Goal: Task Accomplishment & Management: Complete application form

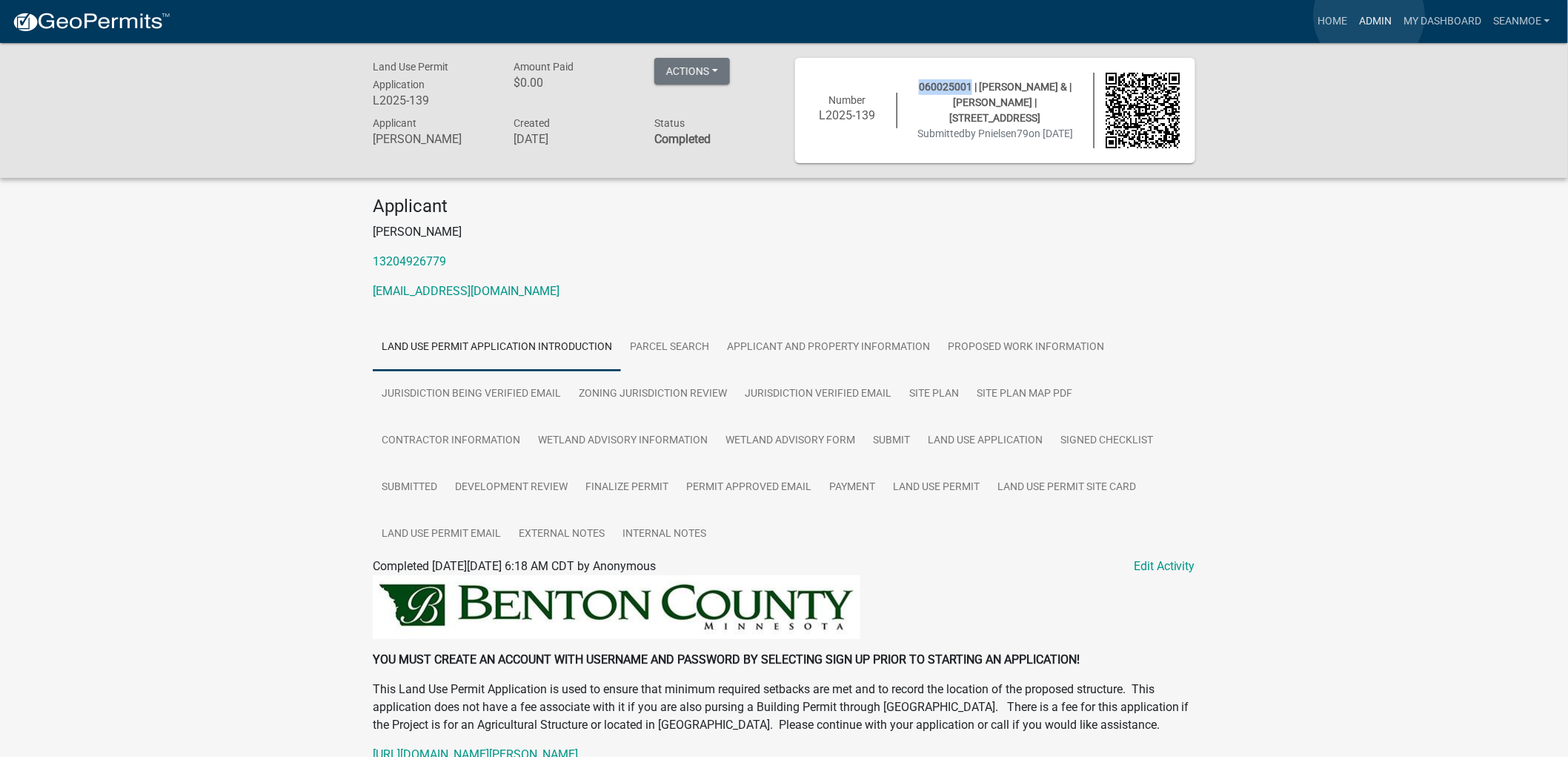
click at [1370, 15] on link "Admin" at bounding box center [1375, 21] width 45 height 29
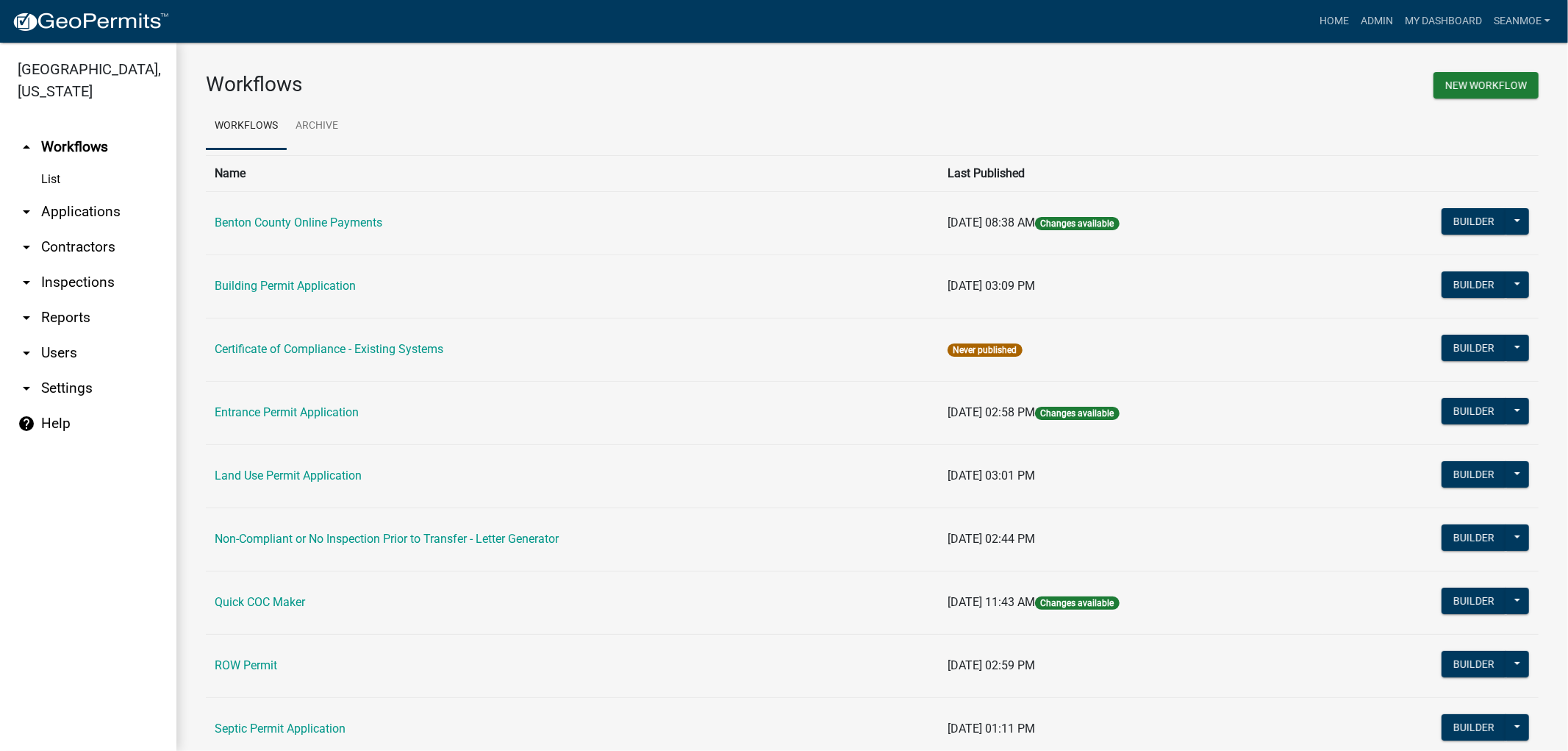
click at [94, 214] on link "arrow_drop_down Applications" at bounding box center [88, 212] width 176 height 36
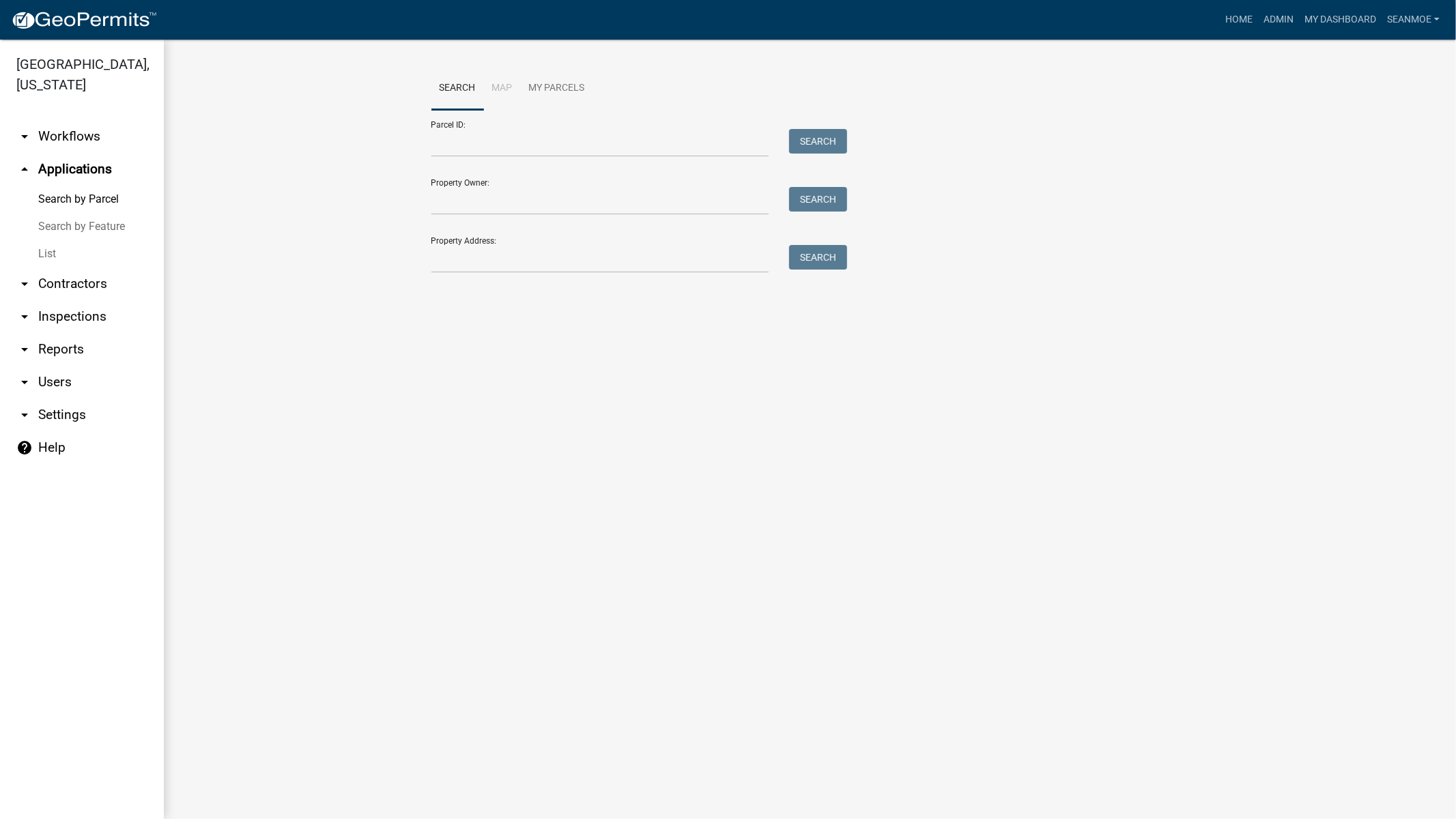
click at [531, 357] on main "Search Map My Parcels Parcel ID: Search Property Owner: Search Property Address…" at bounding box center [810, 430] width 1292 height 780
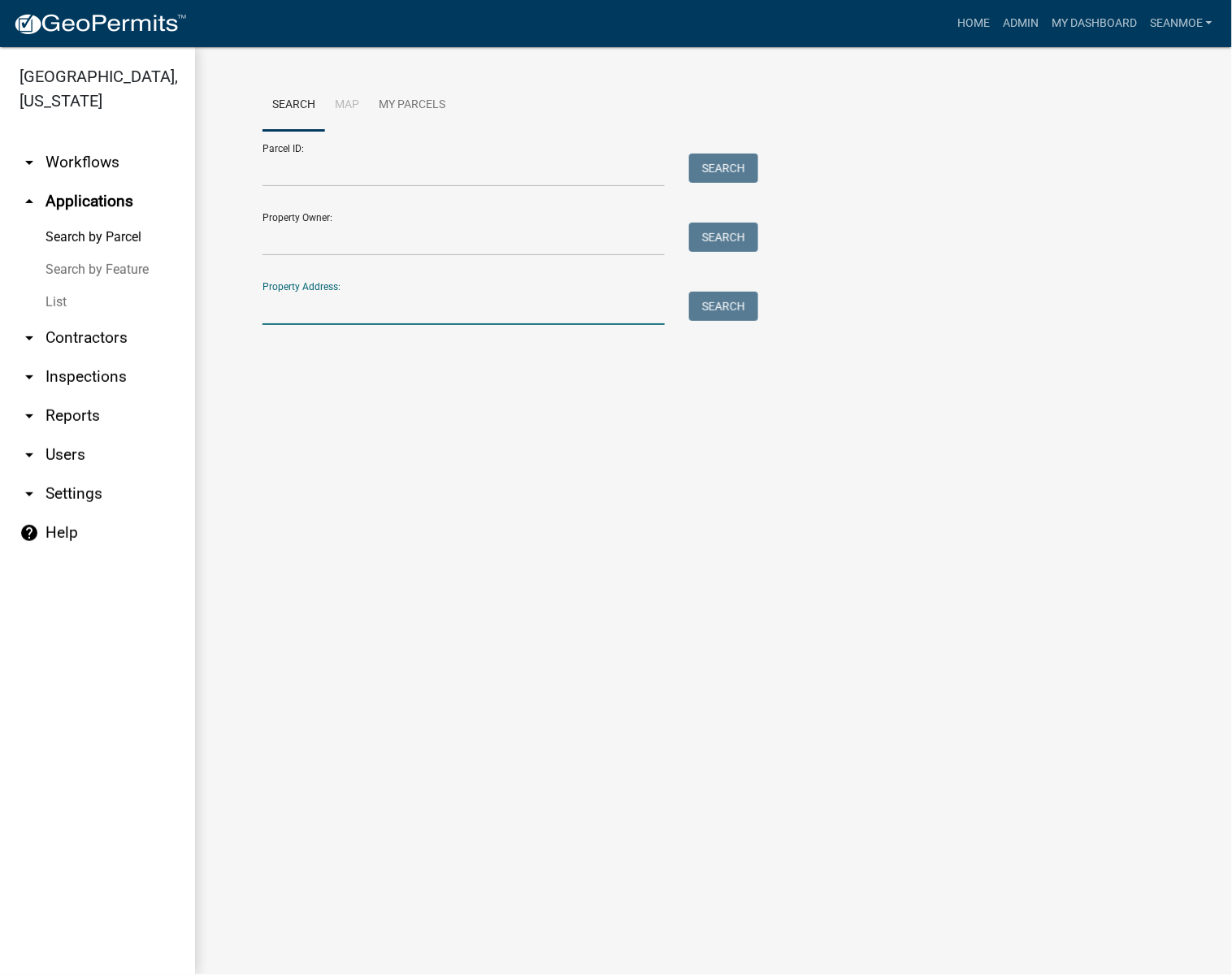
click at [413, 317] on input "Property Address:" at bounding box center [463, 308] width 403 height 33
click at [370, 250] on input "Property Owner:" at bounding box center [463, 239] width 403 height 33
type input "[PERSON_NAME]"
click at [724, 235] on button "Search" at bounding box center [723, 237] width 69 height 30
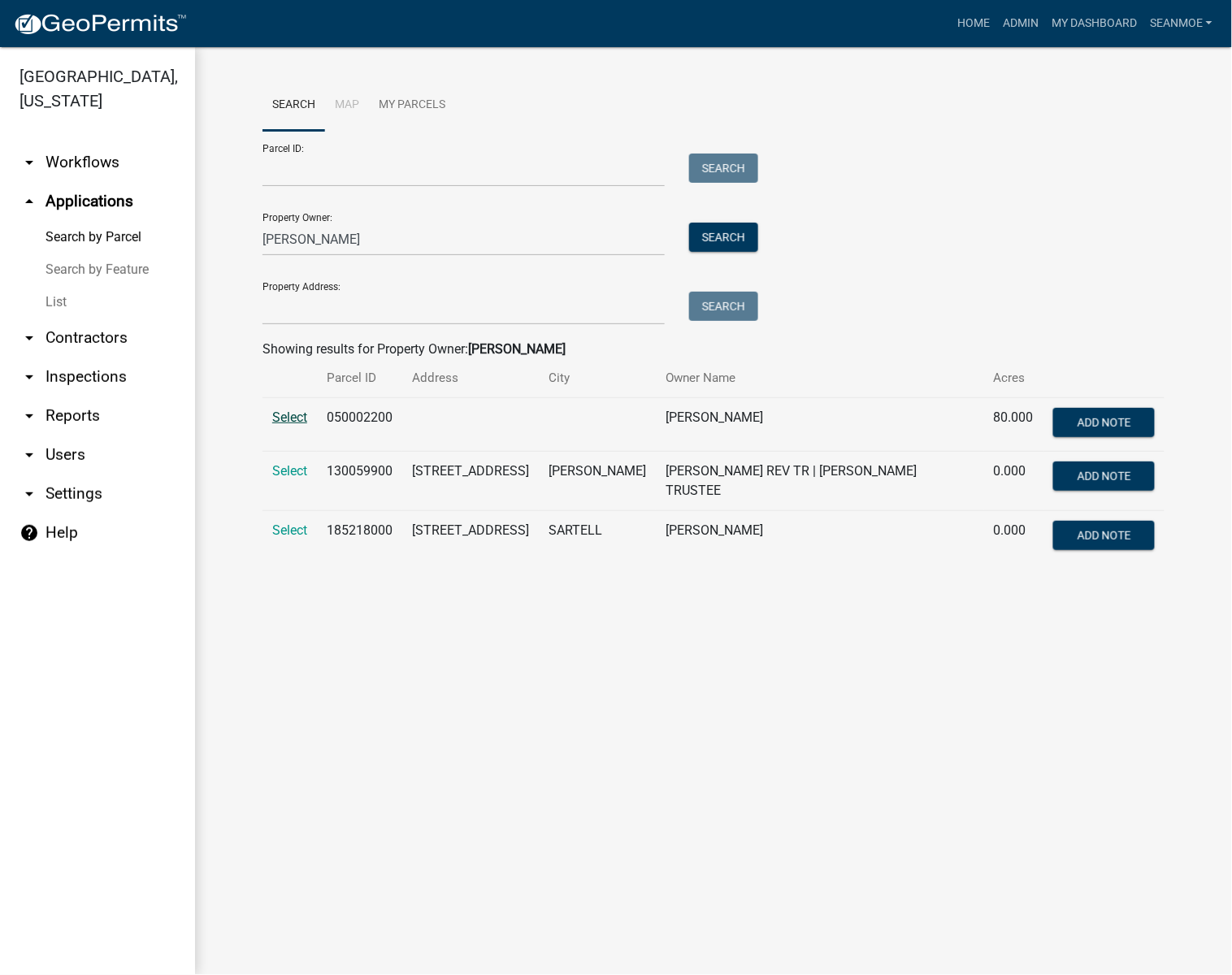
click at [285, 419] on span "Select" at bounding box center [289, 417] width 35 height 15
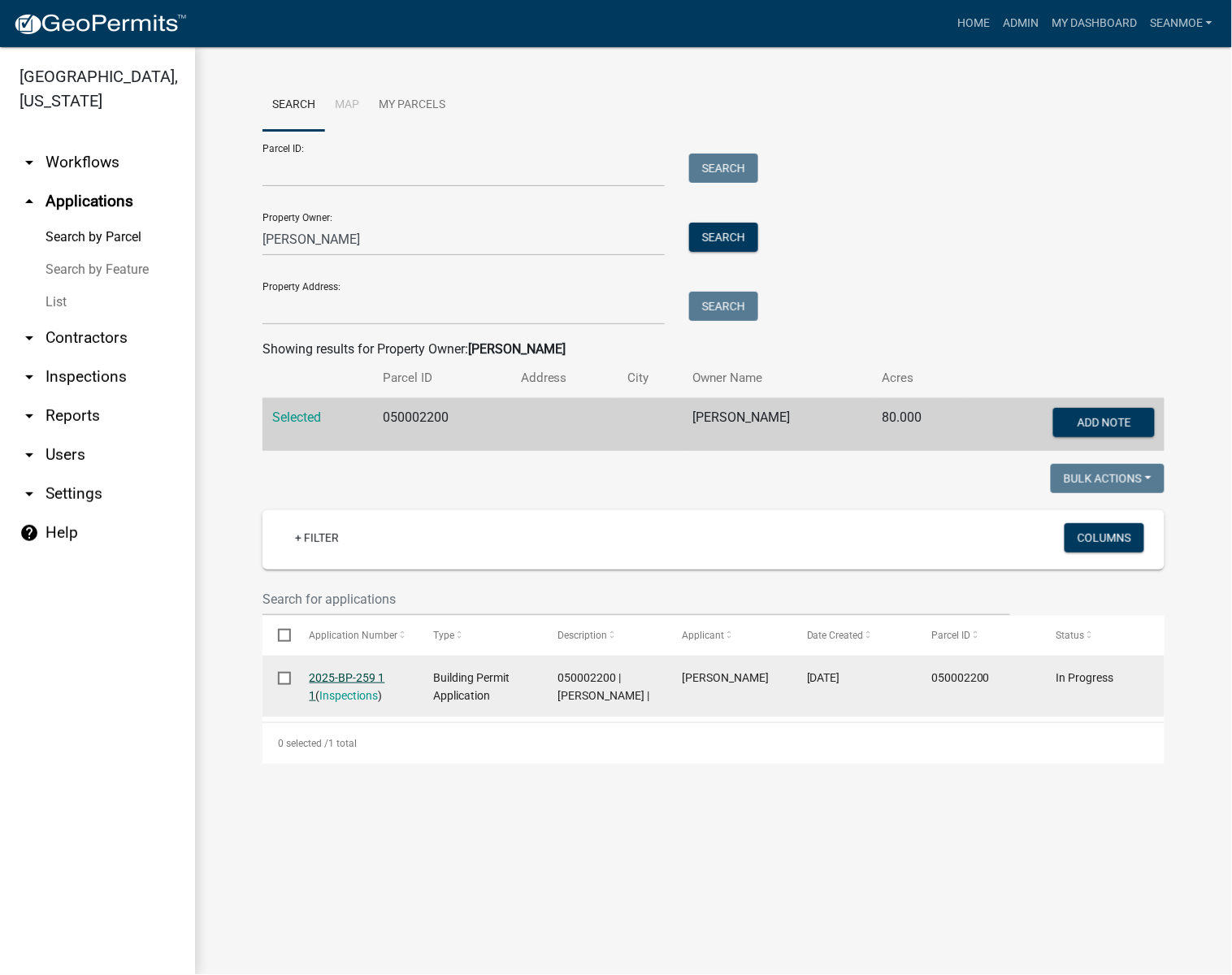
click at [336, 680] on link "2025-BP-259 1 1" at bounding box center [347, 686] width 75 height 31
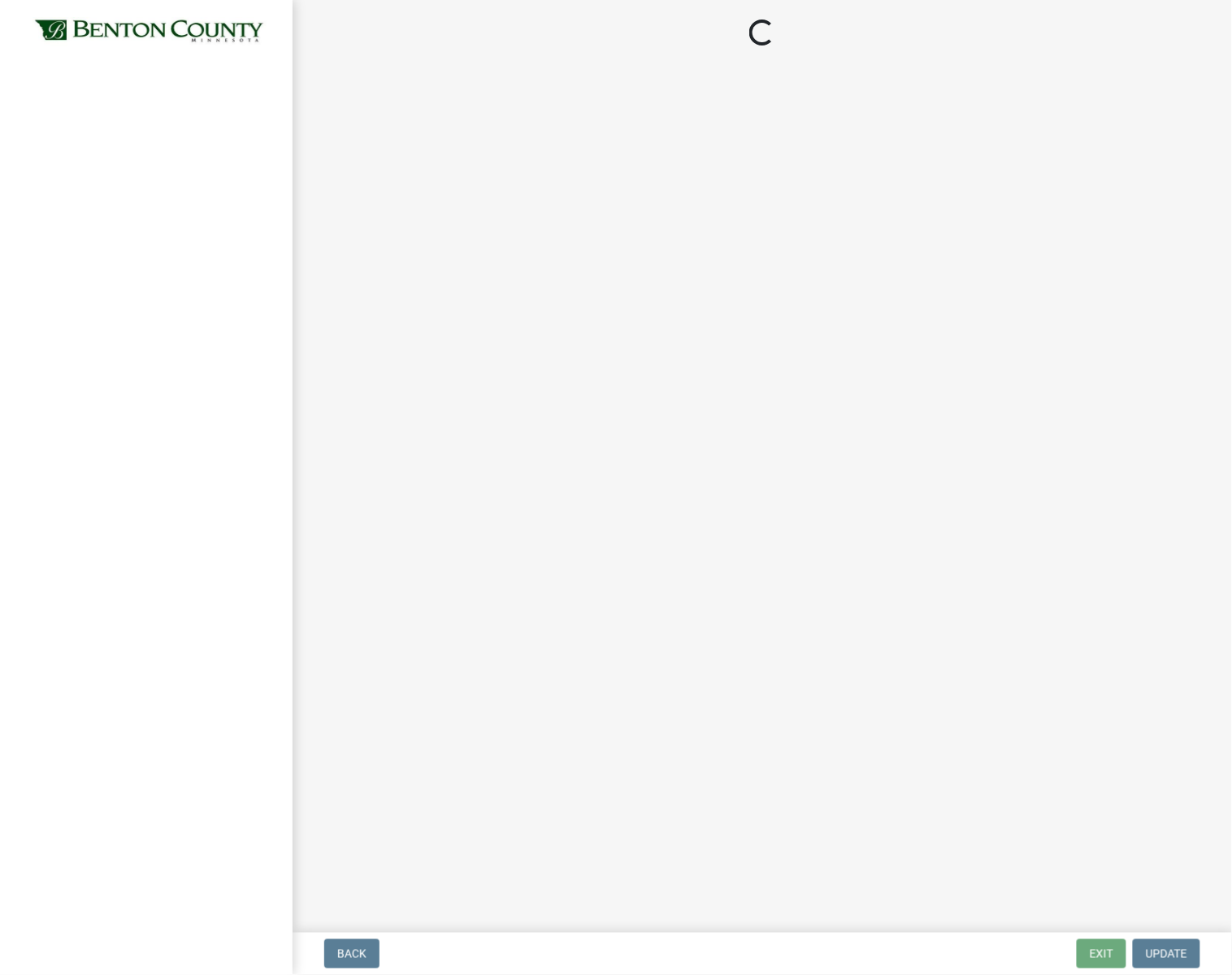
select select "3: 3"
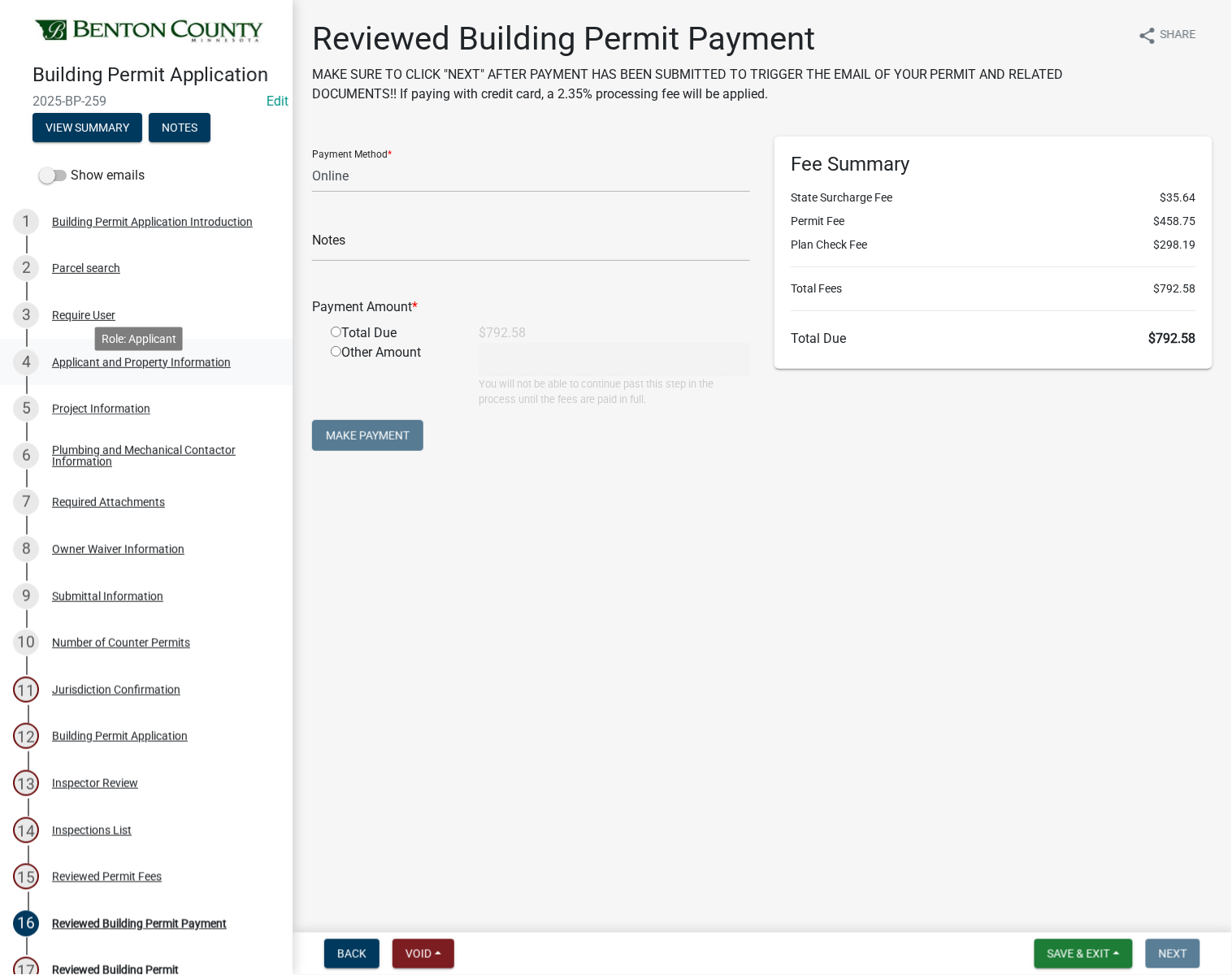
click at [200, 369] on div "Applicant and Property Information" at bounding box center [141, 362] width 179 height 12
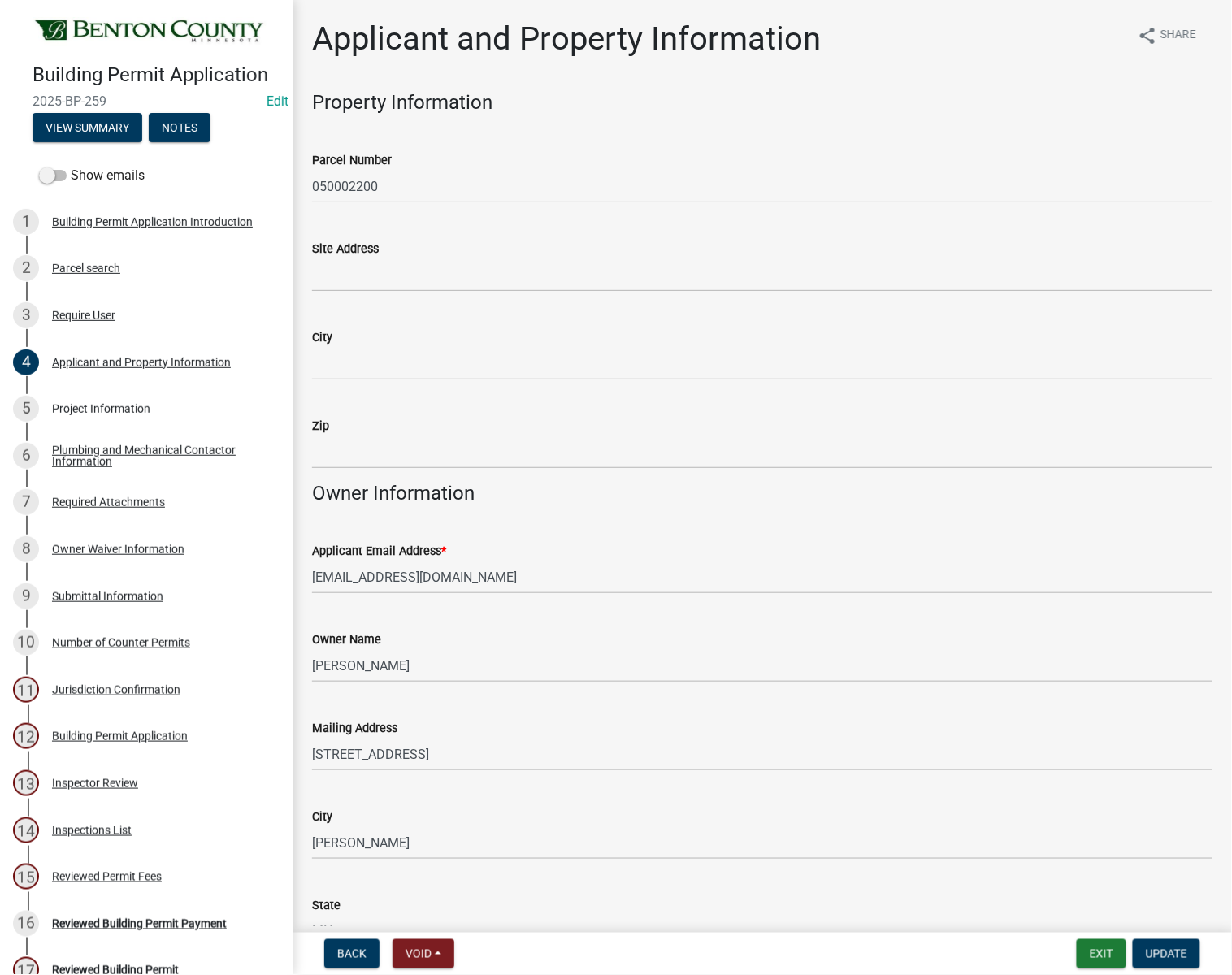
scroll to position [90, 0]
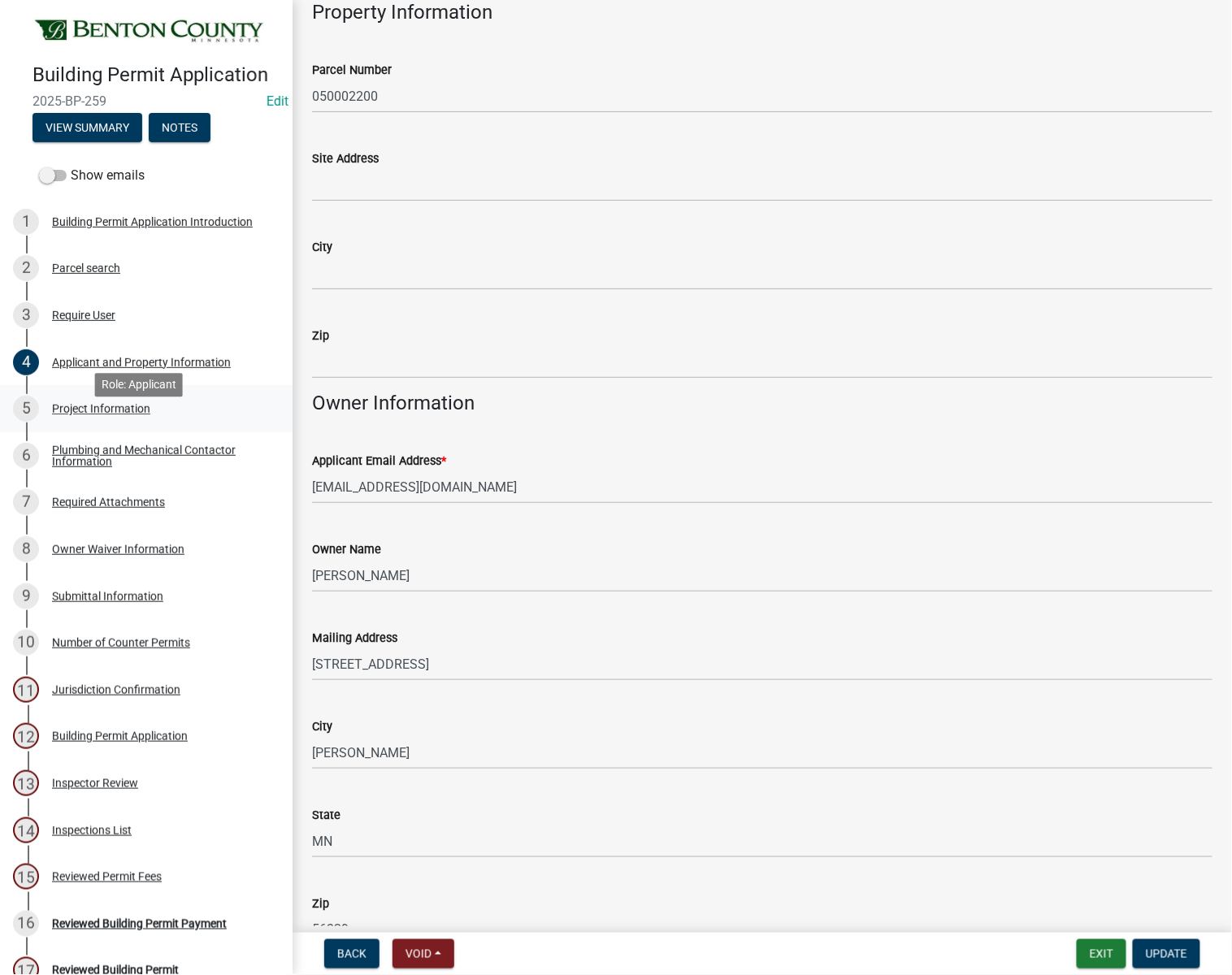
click at [133, 414] on div "Project Information" at bounding box center [101, 409] width 98 height 12
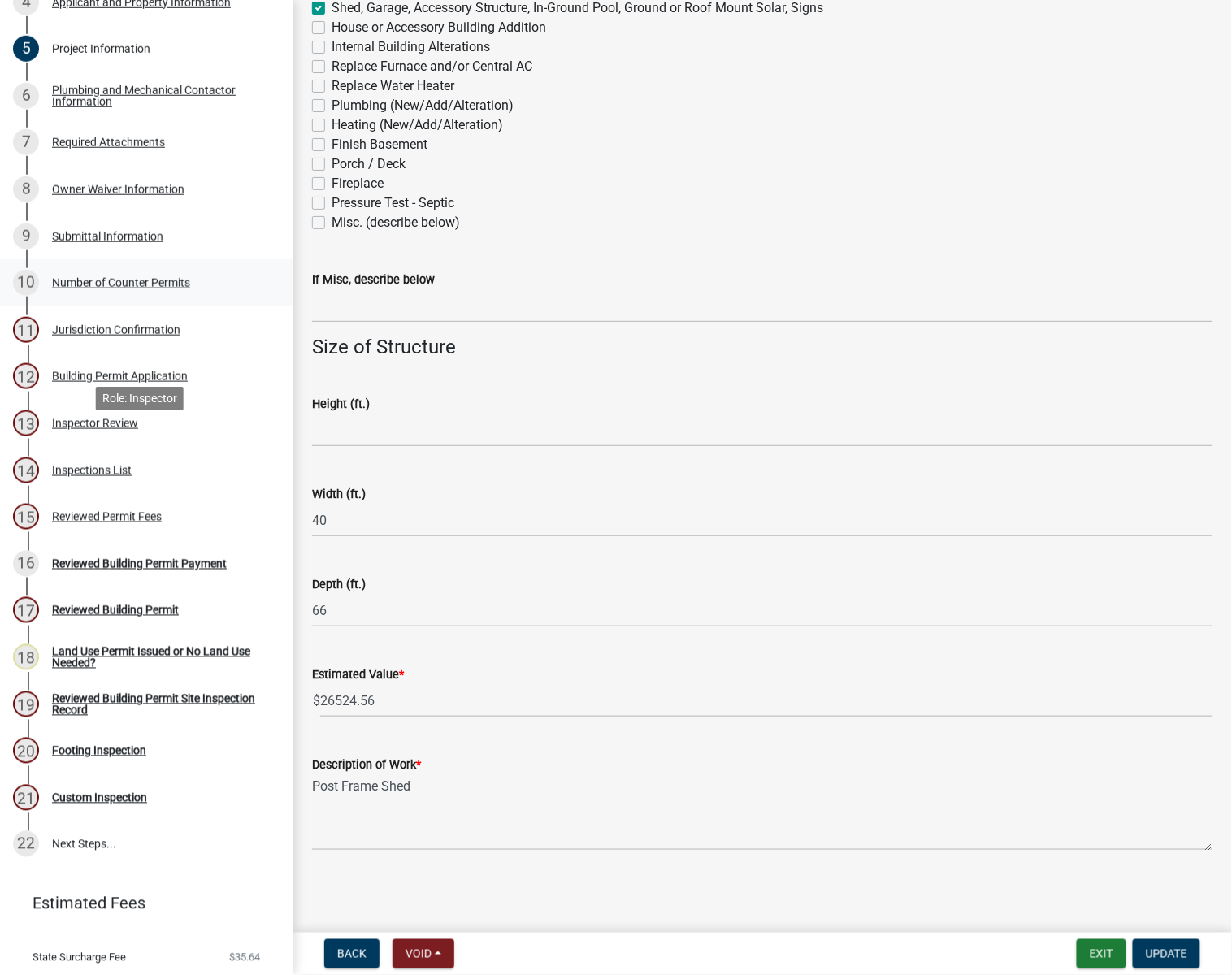
scroll to position [360, 0]
click at [167, 569] on div "Reviewed Building Permit Payment" at bounding box center [139, 563] width 174 height 12
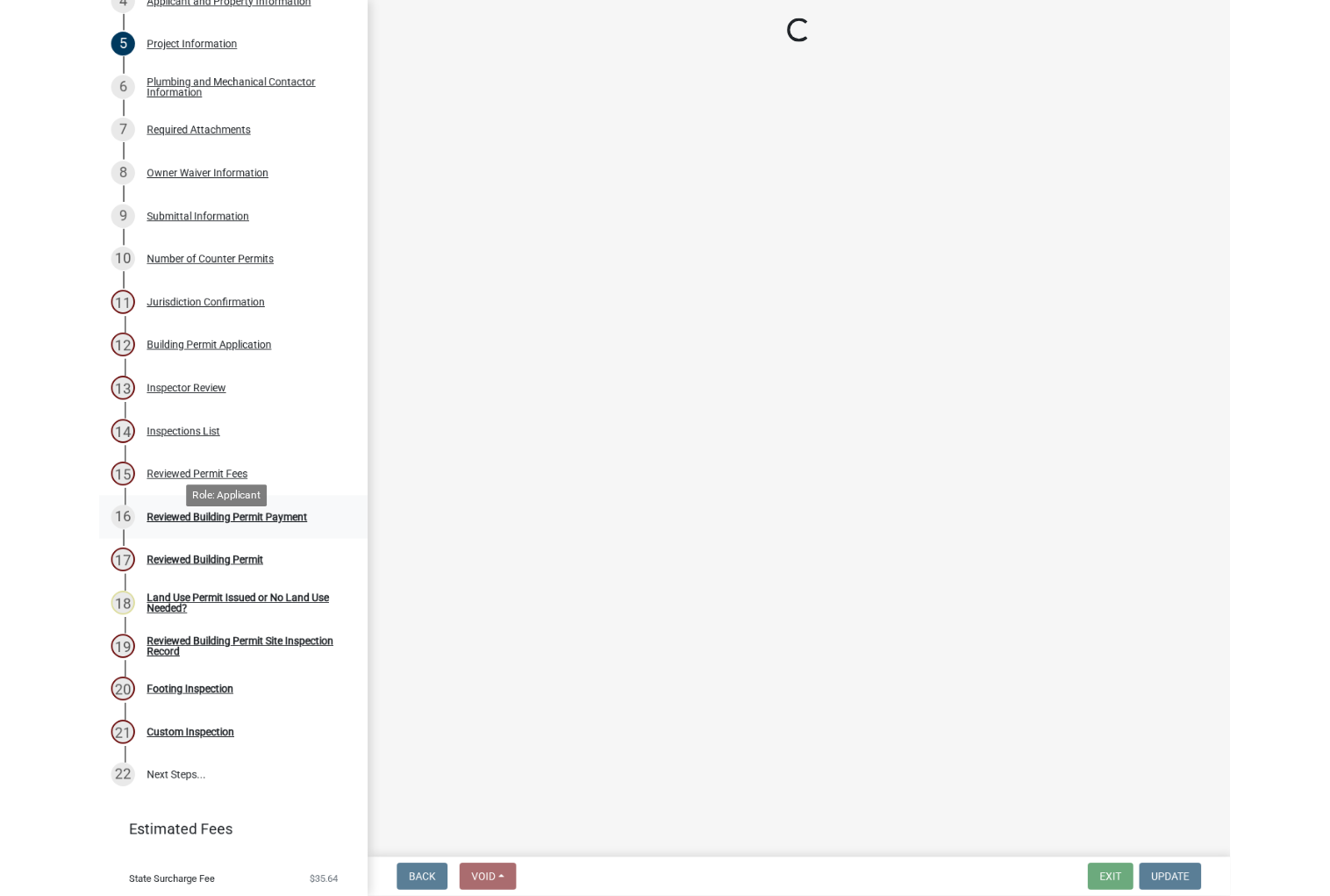
scroll to position [0, 0]
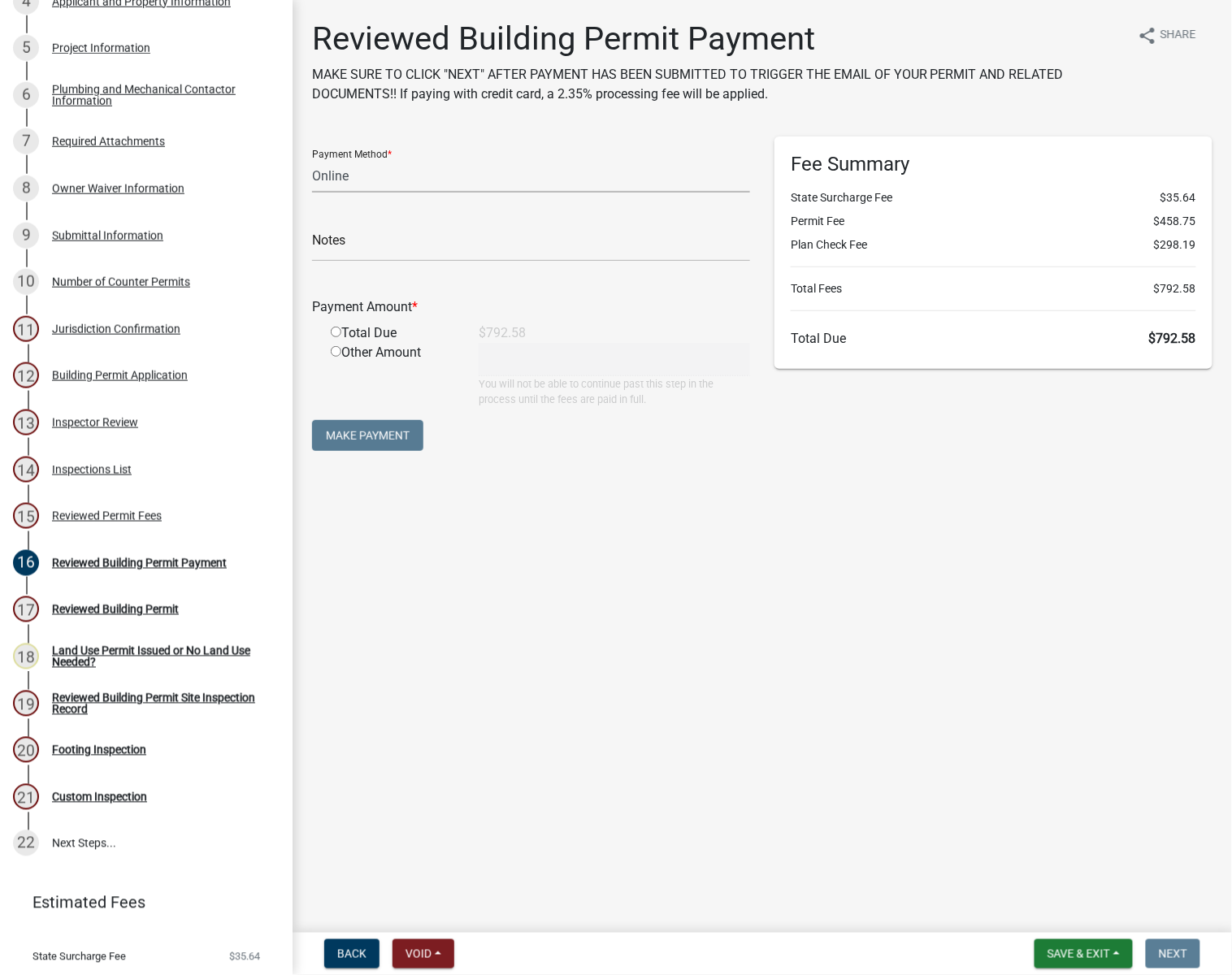
click at [361, 177] on select "Credit Card POS Check Cash Online" at bounding box center [531, 175] width 438 height 33
select select "1: 0"
click at [312, 159] on select "Credit Card POS Check Cash Online" at bounding box center [531, 175] width 438 height 33
click at [378, 250] on input "text" at bounding box center [531, 244] width 438 height 33
type input "4490"
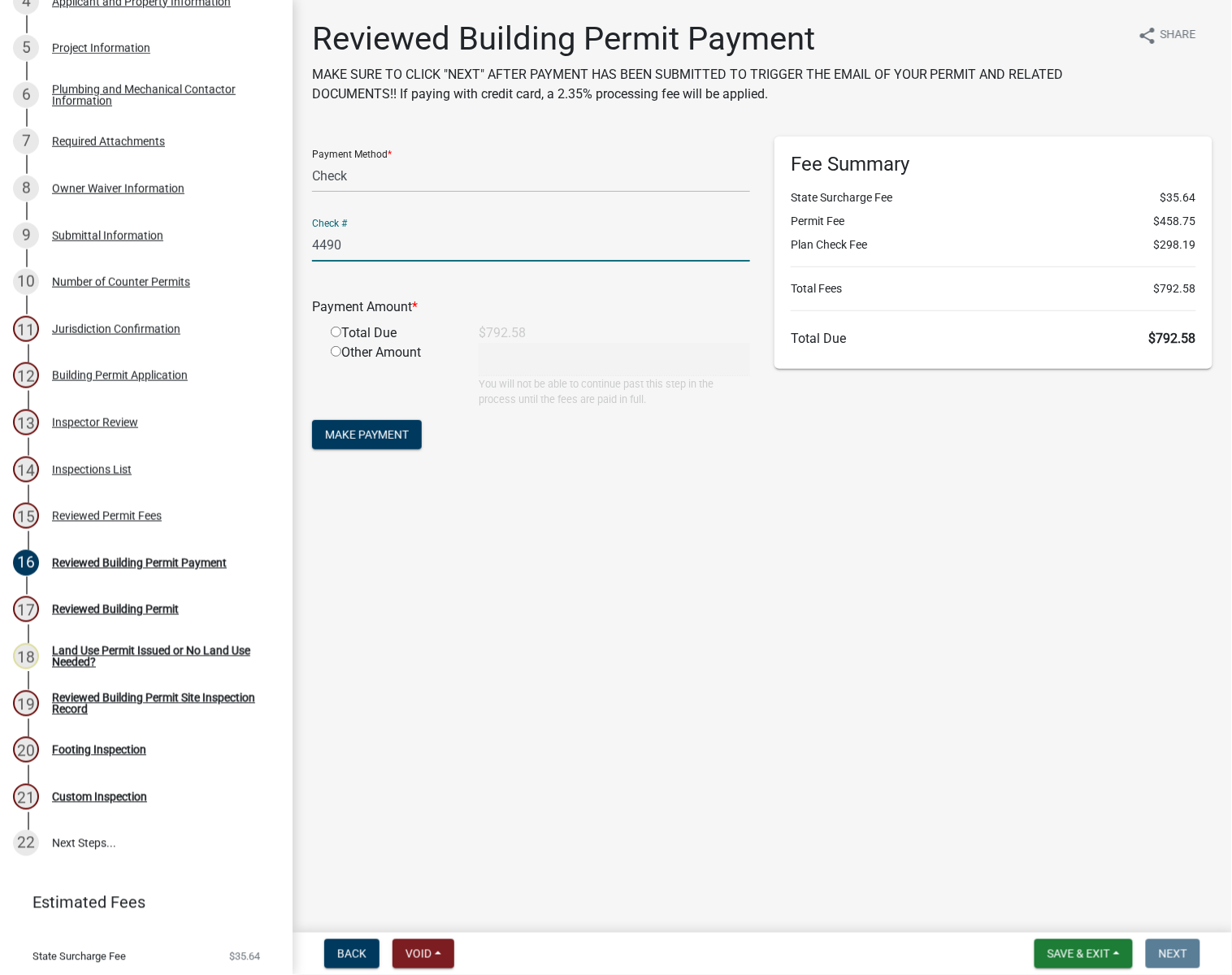
click at [335, 331] on input "radio" at bounding box center [336, 332] width 11 height 11
radio input "true"
type input "792.58"
click at [355, 434] on span "Make Payment" at bounding box center [367, 435] width 84 height 13
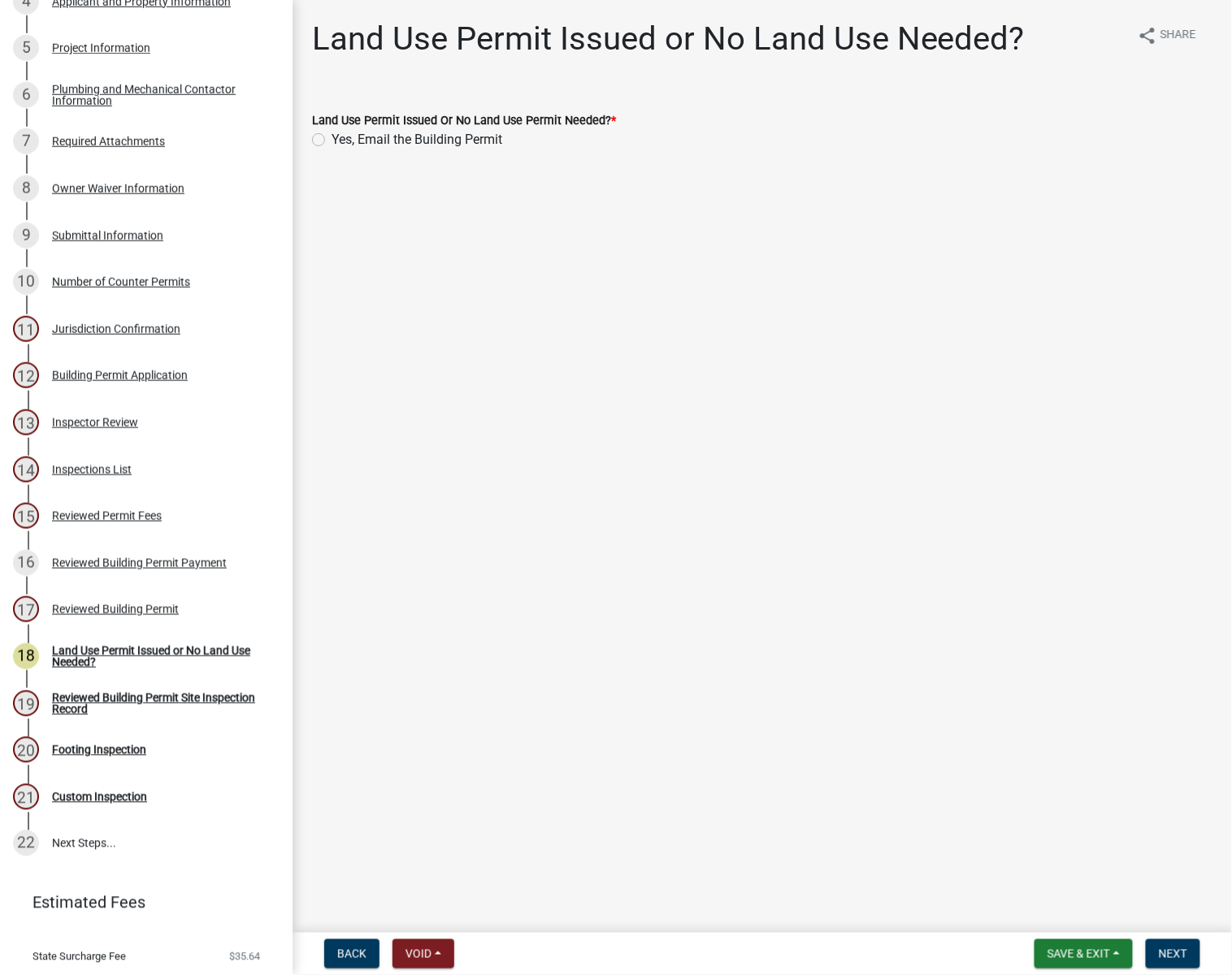
click at [332, 140] on label "Yes, Email the Building Permit" at bounding box center [417, 140] width 171 height 20
click at [332, 140] on input "Yes, Email the Building Permit" at bounding box center [337, 135] width 11 height 11
radio input "true"
click at [1173, 829] on span "Next" at bounding box center [1174, 954] width 29 height 13
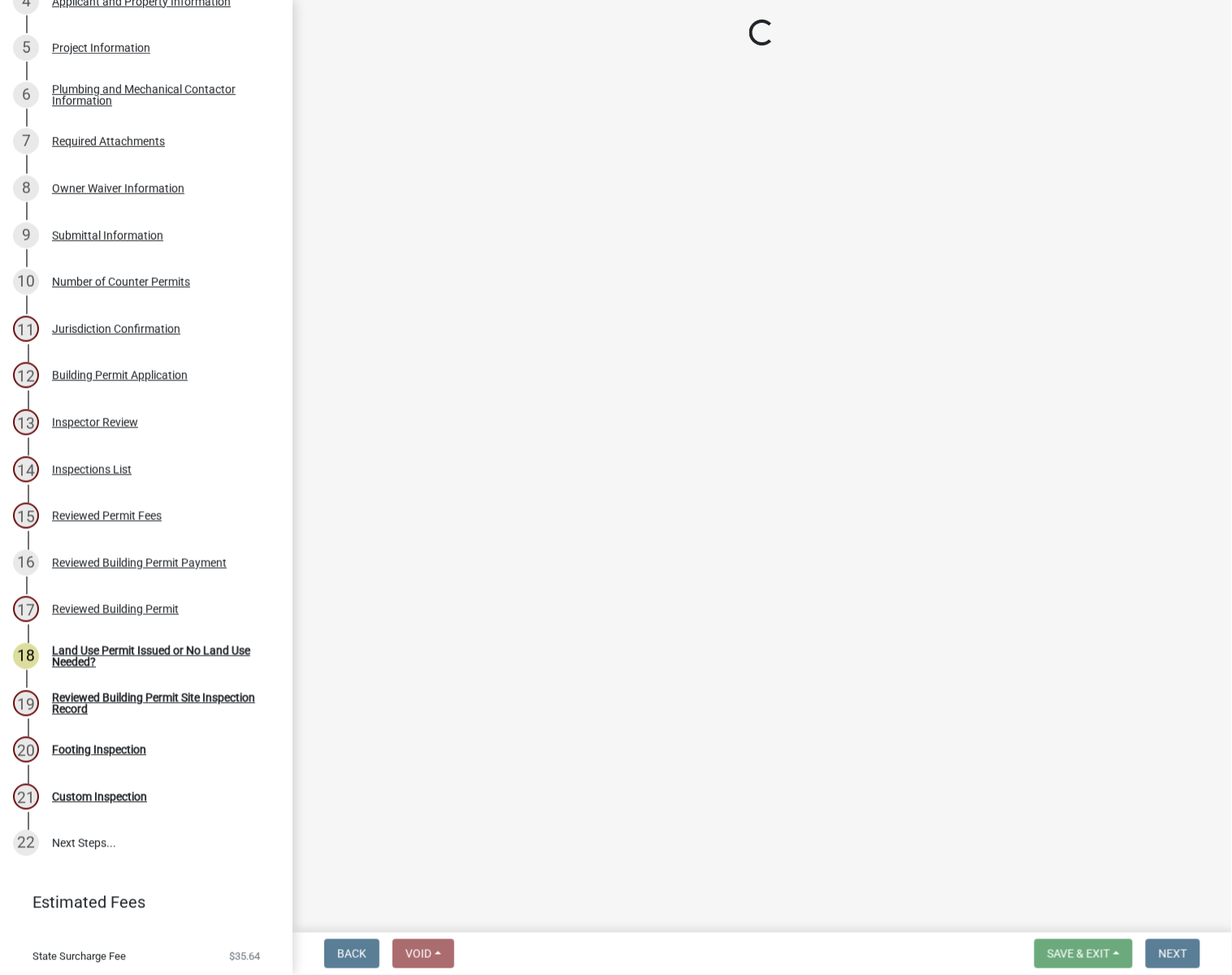
select select "17bfa135-5610-45df-8ce7-87530b7d86d4"
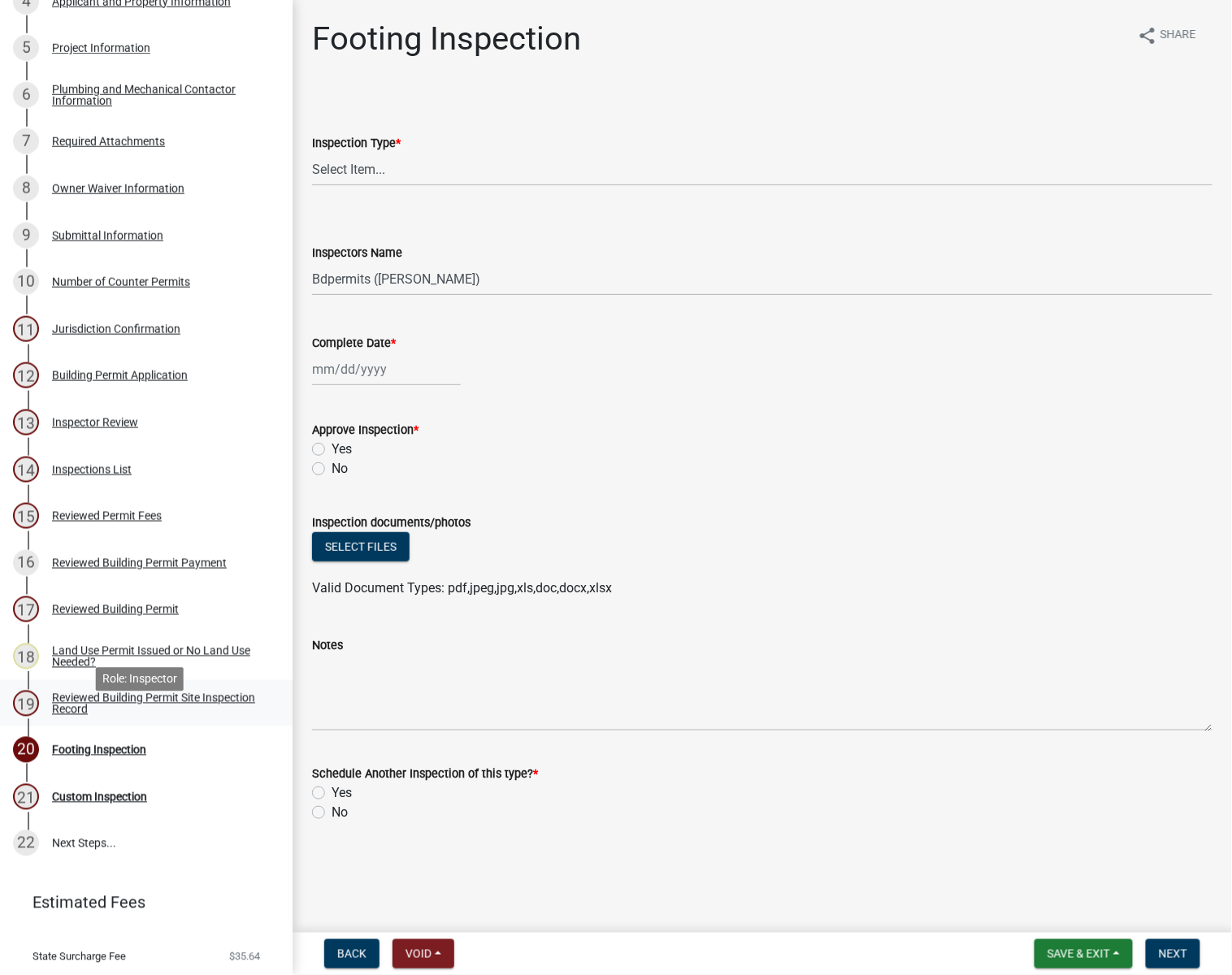
click at [114, 715] on div "Reviewed Building Permit Site Inspection Record" at bounding box center [159, 703] width 215 height 22
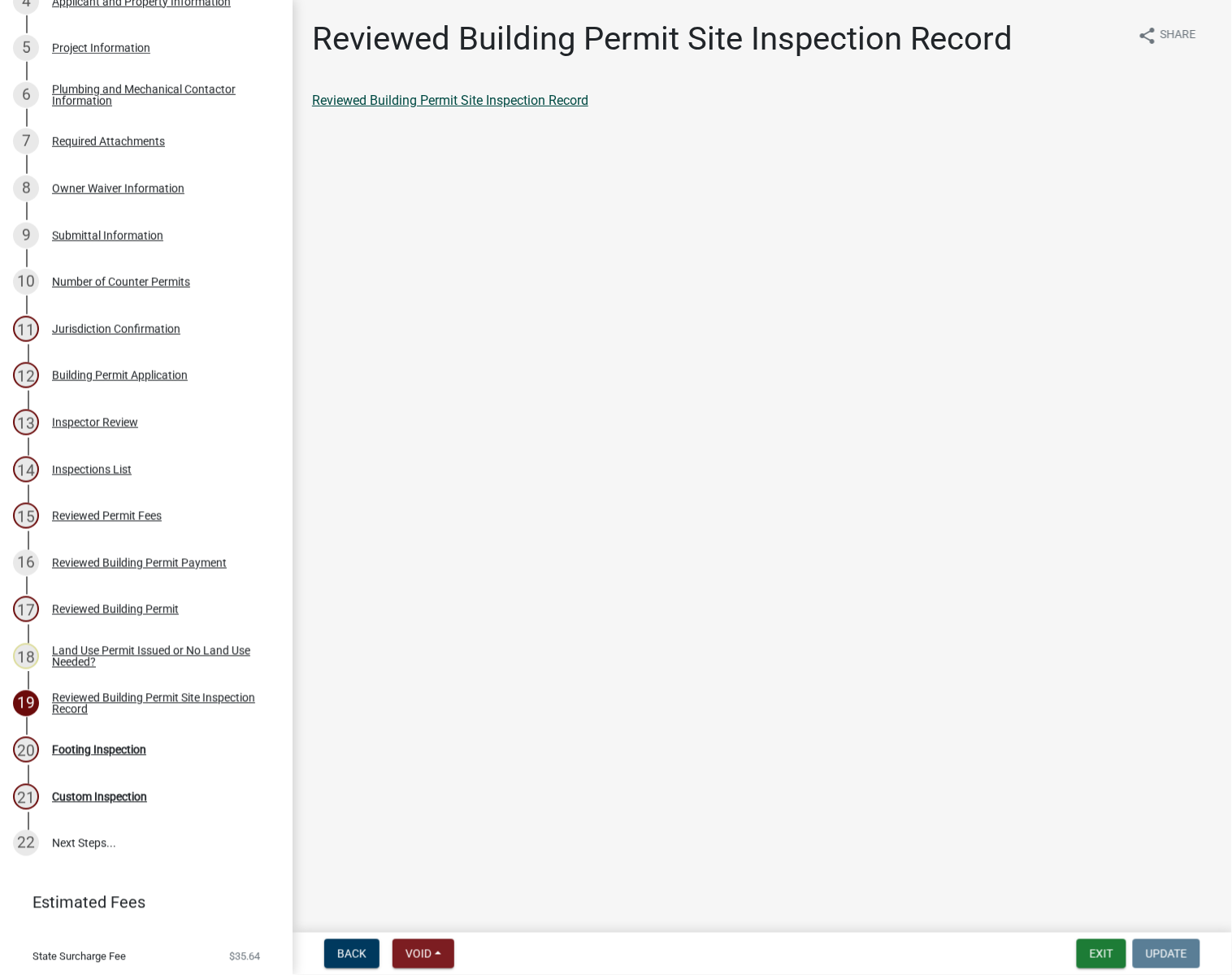
click at [393, 99] on link "Reviewed Building Permit Site Inspection Record" at bounding box center [450, 100] width 276 height 15
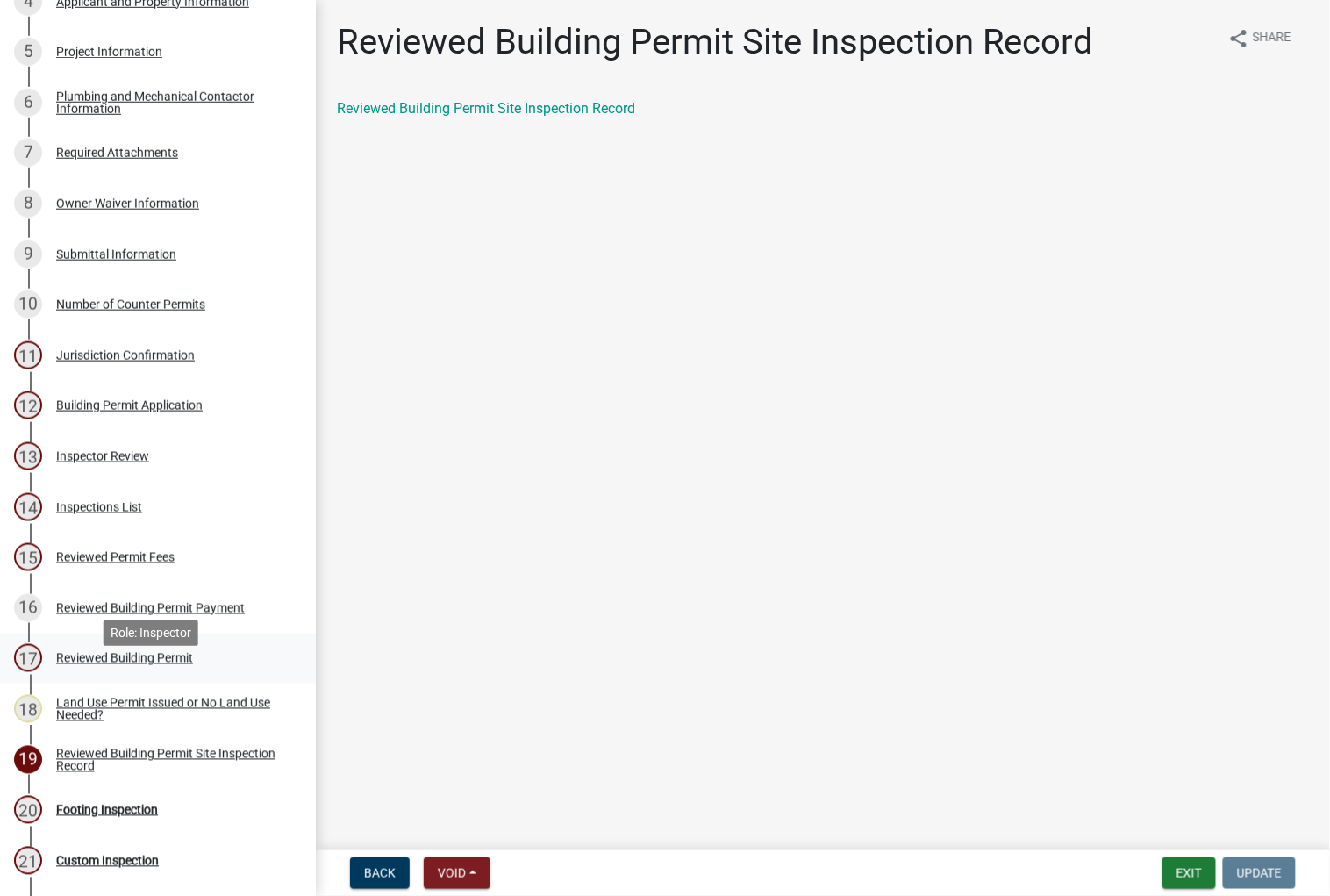
click at [109, 664] on div "Reviewed Building Permit" at bounding box center [125, 658] width 137 height 13
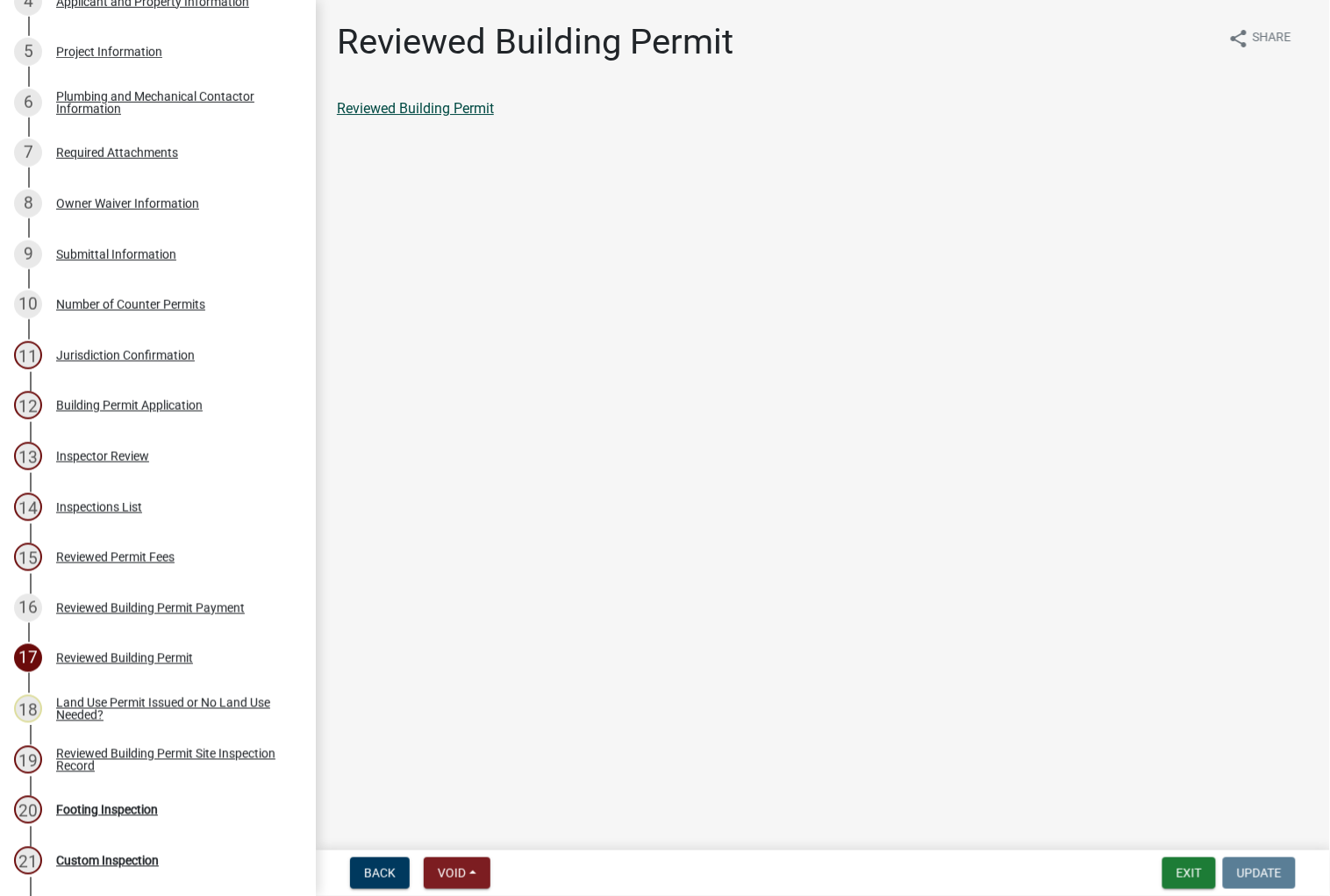
click at [425, 116] on link "Reviewed Building Permit" at bounding box center [415, 108] width 157 height 16
